Goal: Task Accomplishment & Management: Use online tool/utility

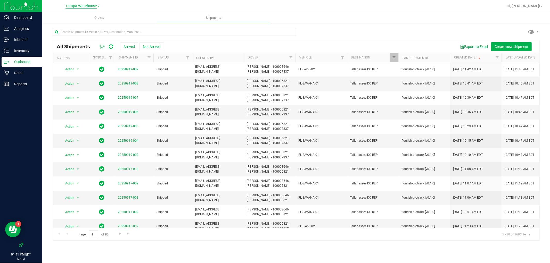
click at [91, 7] on span "Tampa Warehouse" at bounding box center [80, 6] width 31 height 5
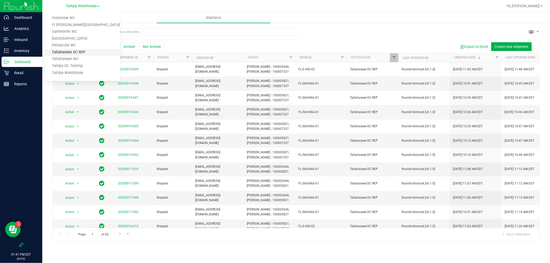
click at [103, 49] on link "Tallahassee DC REP" at bounding box center [82, 52] width 75 height 7
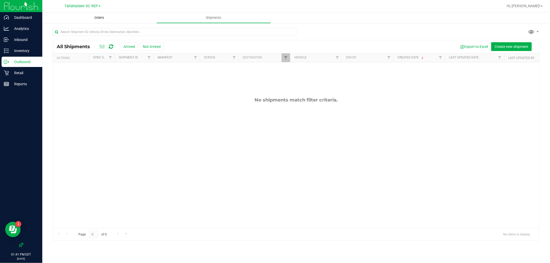
click at [102, 18] on span "Orders" at bounding box center [100, 17] width 24 height 5
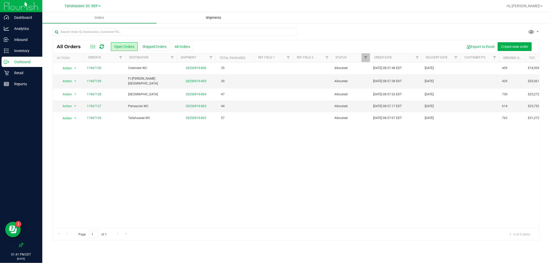
click at [209, 19] on span "Shipments" at bounding box center [213, 17] width 29 height 5
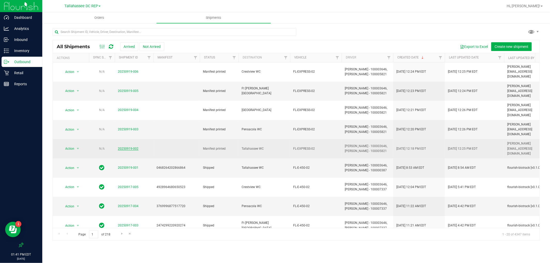
click at [119, 147] on link "20250919-002" at bounding box center [128, 149] width 21 height 4
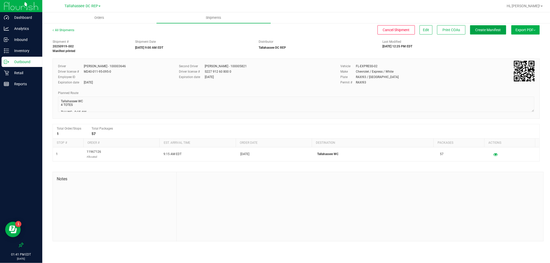
click at [478, 29] on span "Create Manifest" at bounding box center [488, 30] width 26 height 4
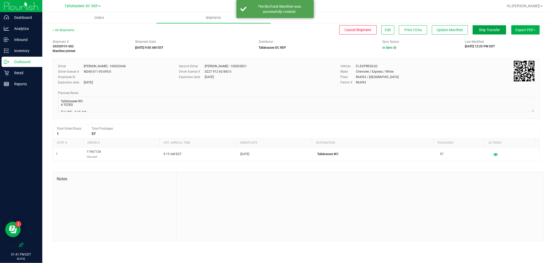
click at [483, 31] on span "Ship Transfer" at bounding box center [488, 30] width 21 height 4
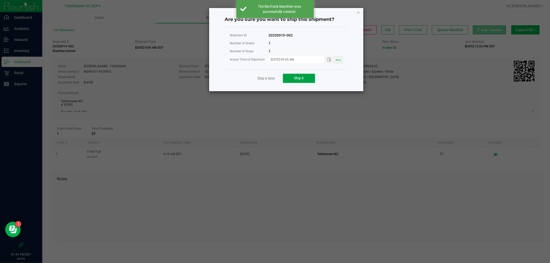
click at [312, 76] on button "Ship it" at bounding box center [299, 78] width 32 height 9
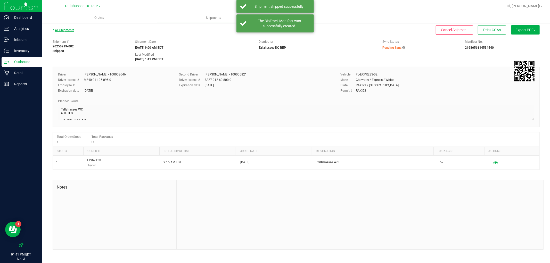
click at [68, 28] on link "All Shipments" at bounding box center [64, 30] width 22 height 4
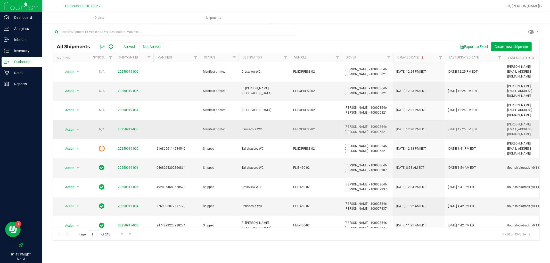
click at [119, 128] on link "20250919-003" at bounding box center [128, 130] width 21 height 4
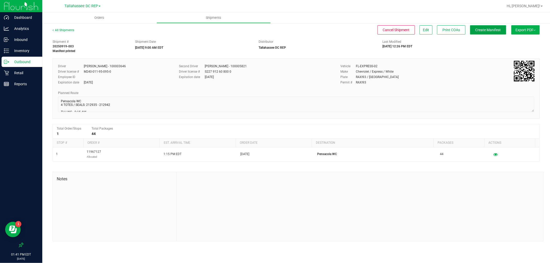
click at [480, 33] on button "Create Manifest" at bounding box center [488, 29] width 36 height 9
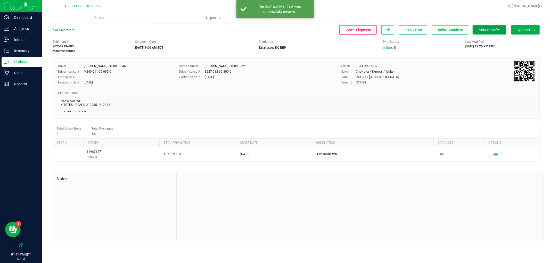
click at [483, 32] on button "Ship Transfer" at bounding box center [488, 29] width 33 height 9
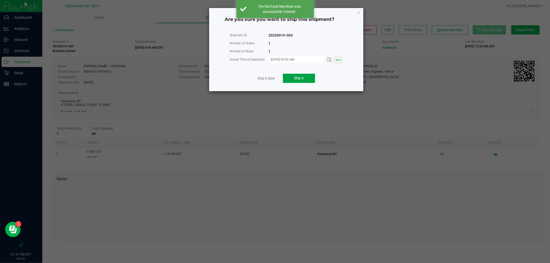
click at [287, 78] on button "Ship it" at bounding box center [299, 78] width 32 height 9
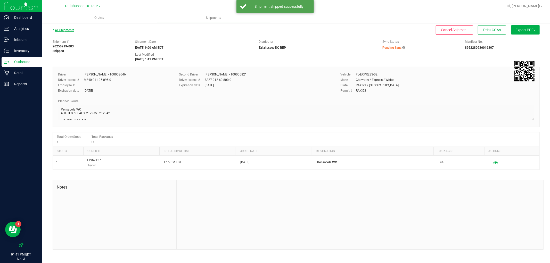
click at [70, 30] on link "All Shipments" at bounding box center [64, 30] width 22 height 4
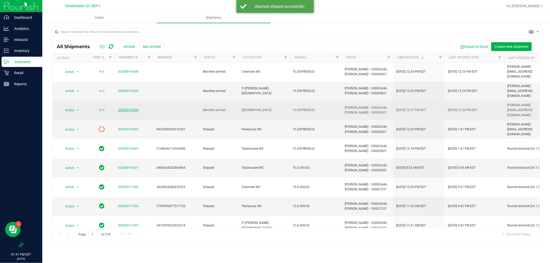
click at [135, 108] on link "20250919-004" at bounding box center [128, 110] width 21 height 4
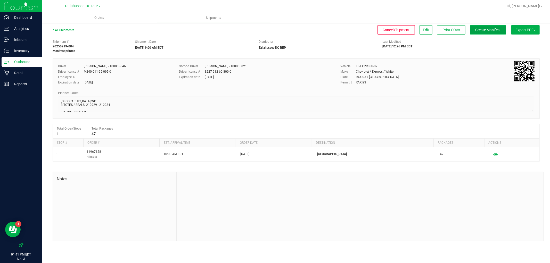
click at [484, 30] on span "Create Manifest" at bounding box center [488, 30] width 26 height 4
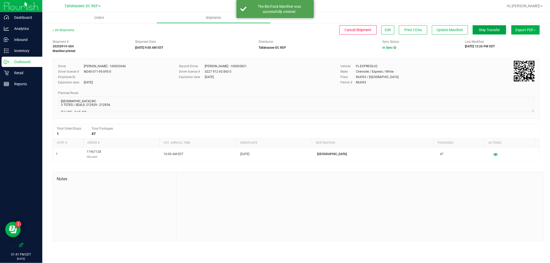
click at [480, 33] on button "Ship Transfer" at bounding box center [488, 29] width 33 height 9
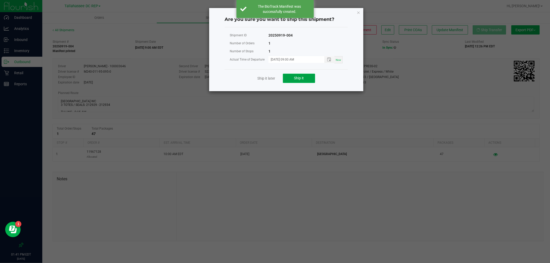
click at [302, 76] on span "Ship it" at bounding box center [299, 78] width 10 height 4
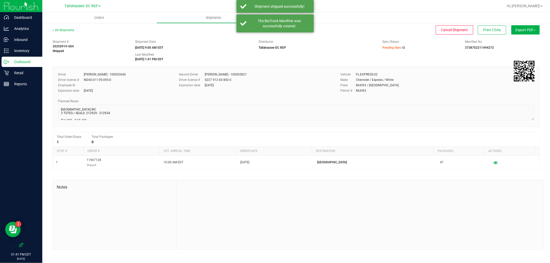
click at [65, 32] on div "All Shipments" at bounding box center [68, 32] width 31 height 8
click at [65, 31] on link "All Shipments" at bounding box center [64, 30] width 22 height 4
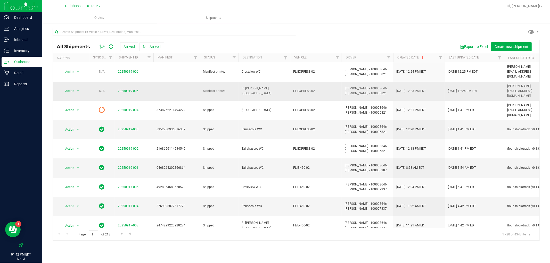
click at [125, 89] on span "20250919-005" at bounding box center [128, 91] width 21 height 5
click at [126, 89] on link "20250919-005" at bounding box center [128, 91] width 21 height 4
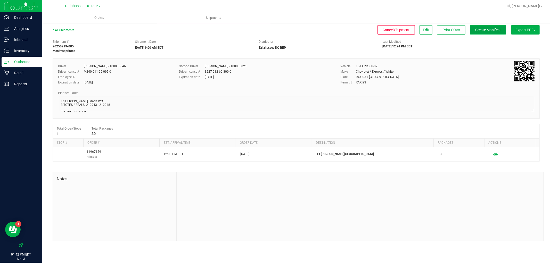
click at [475, 29] on span "Create Manifest" at bounding box center [488, 30] width 26 height 4
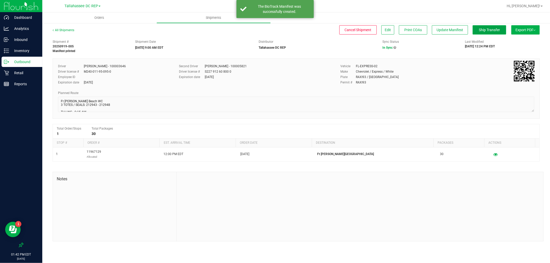
click at [482, 30] on span "Ship Transfer" at bounding box center [488, 30] width 21 height 4
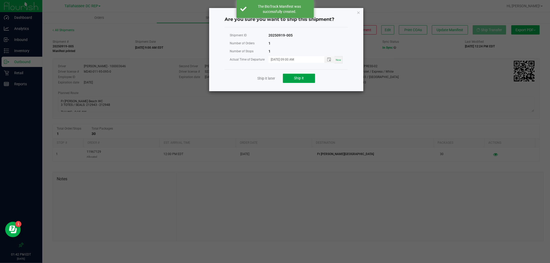
click at [314, 76] on button "Ship it" at bounding box center [299, 78] width 32 height 9
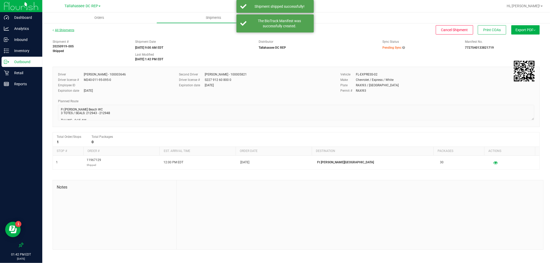
click at [58, 30] on link "All Shipments" at bounding box center [64, 30] width 22 height 4
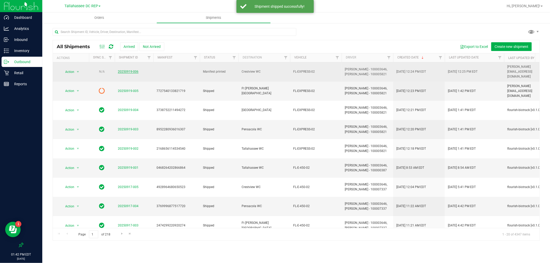
click at [128, 70] on link "20250919-006" at bounding box center [128, 72] width 21 height 4
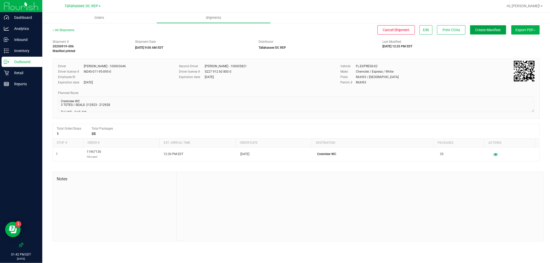
click at [488, 31] on span "Create Manifest" at bounding box center [488, 30] width 26 height 4
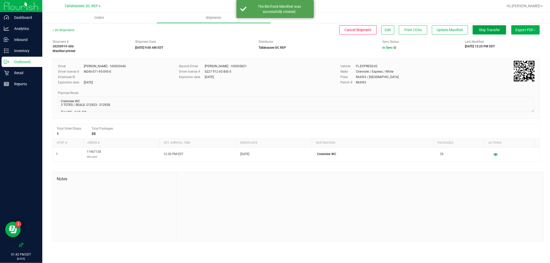
click at [489, 32] on button "Ship Transfer" at bounding box center [488, 29] width 33 height 9
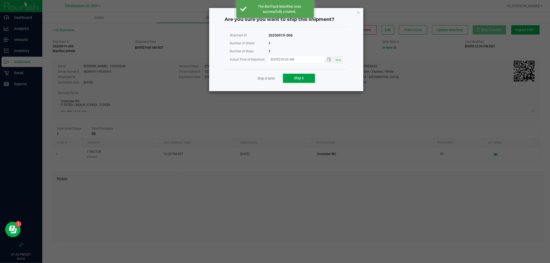
click at [310, 79] on button "Ship it" at bounding box center [299, 78] width 32 height 9
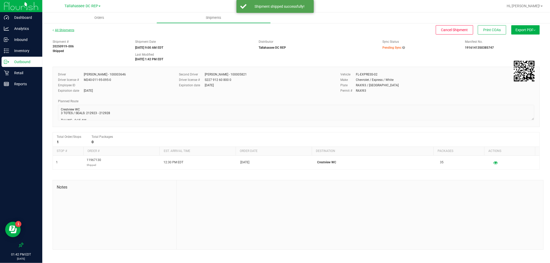
click at [72, 30] on link "All Shipments" at bounding box center [64, 30] width 22 height 4
